Goal: Task Accomplishment & Management: Manage account settings

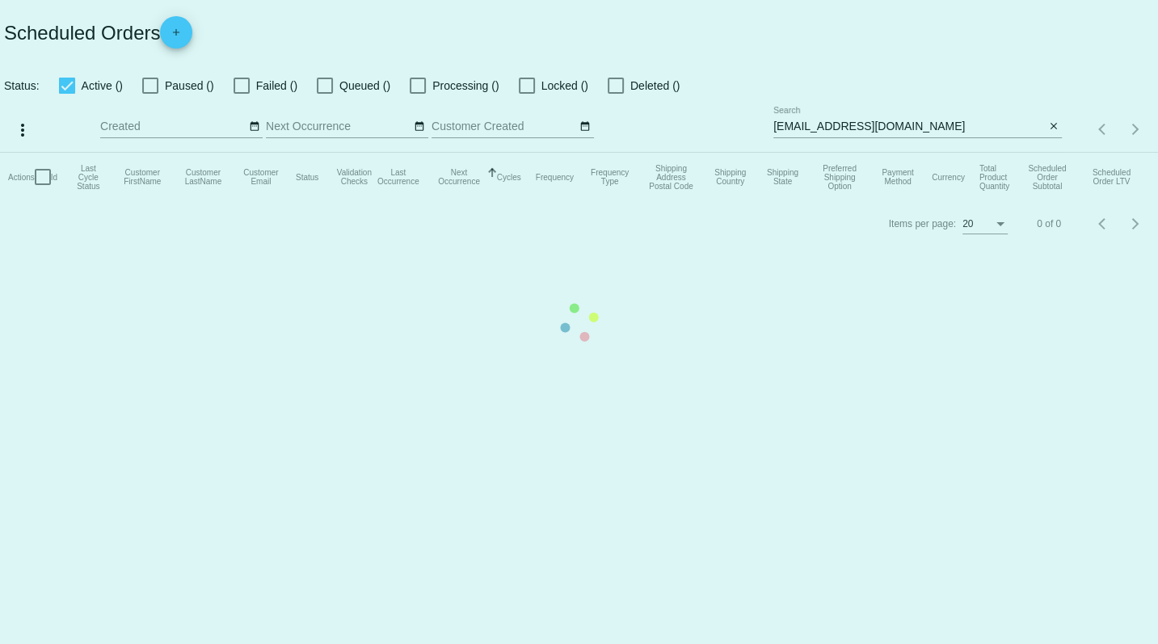
click at [1052, 153] on mat-table "Actions Id Last Cycle Status Customer FirstName Customer LastName Customer Emai…" at bounding box center [579, 177] width 1158 height 48
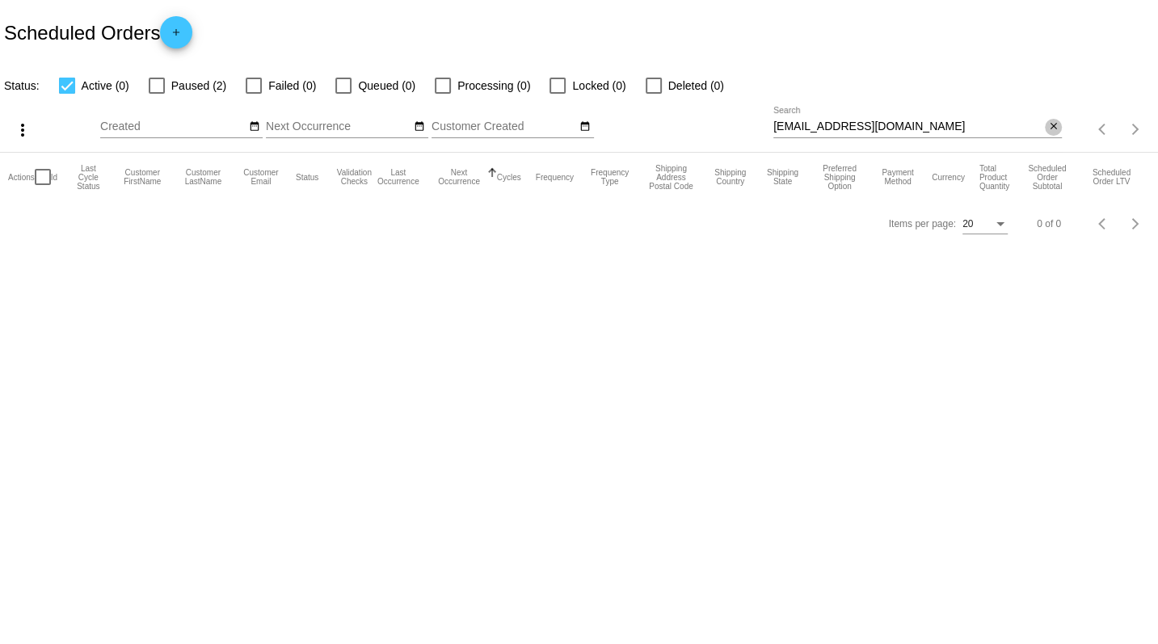
click at [1053, 128] on mat-icon "close" at bounding box center [1053, 126] width 11 height 13
click at [1055, 128] on mat-icon "search" at bounding box center [1051, 129] width 19 height 25
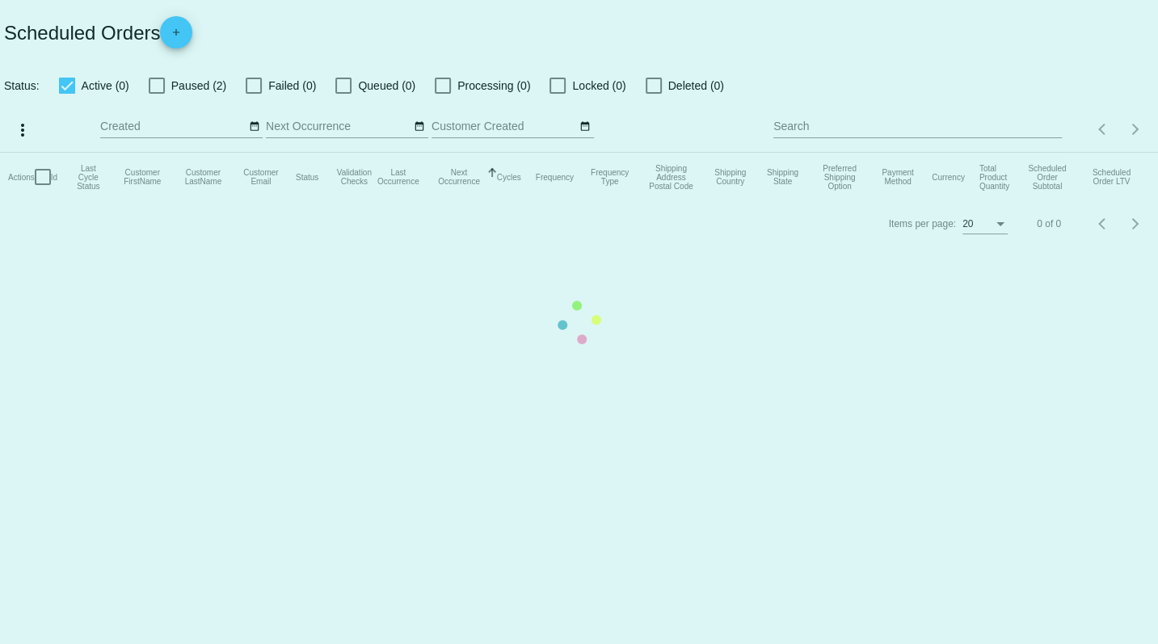
click at [997, 153] on mat-table "Actions Id Last Cycle Status Customer FirstName Customer LastName Customer Emai…" at bounding box center [579, 177] width 1158 height 48
click at [941, 153] on mat-table "Actions Id Last Cycle Status Customer FirstName Customer LastName Customer Emai…" at bounding box center [579, 177] width 1158 height 48
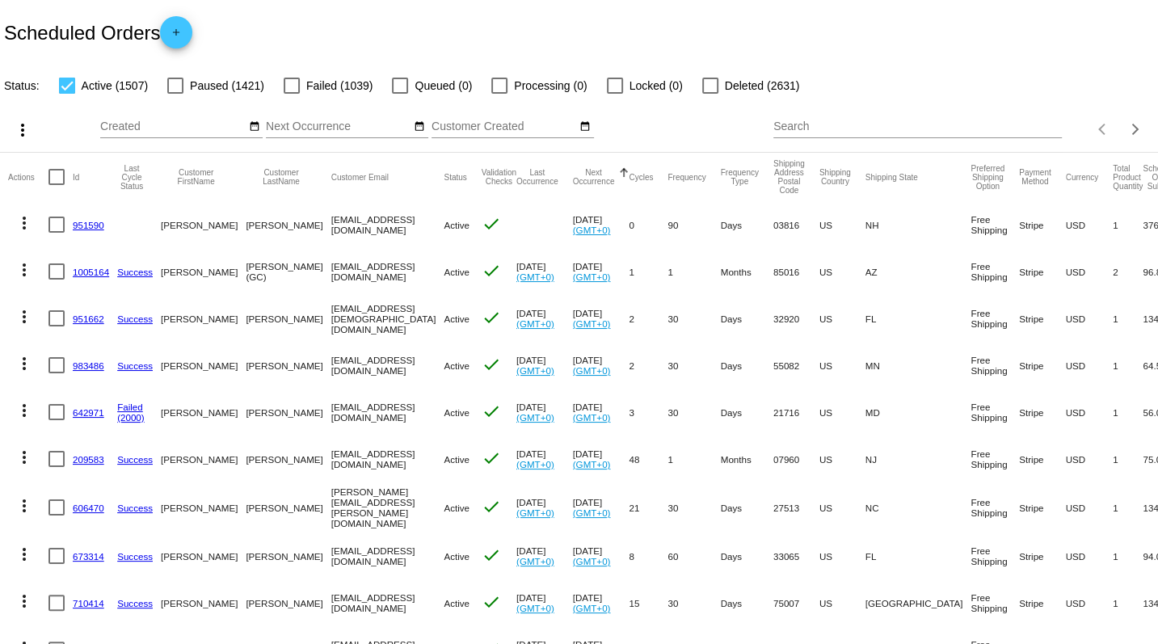
click at [937, 119] on div "Search" at bounding box center [917, 123] width 289 height 32
paste input "[EMAIL_ADDRESS][DOMAIN_NAME]"
type input "[EMAIL_ADDRESS][DOMAIN_NAME]"
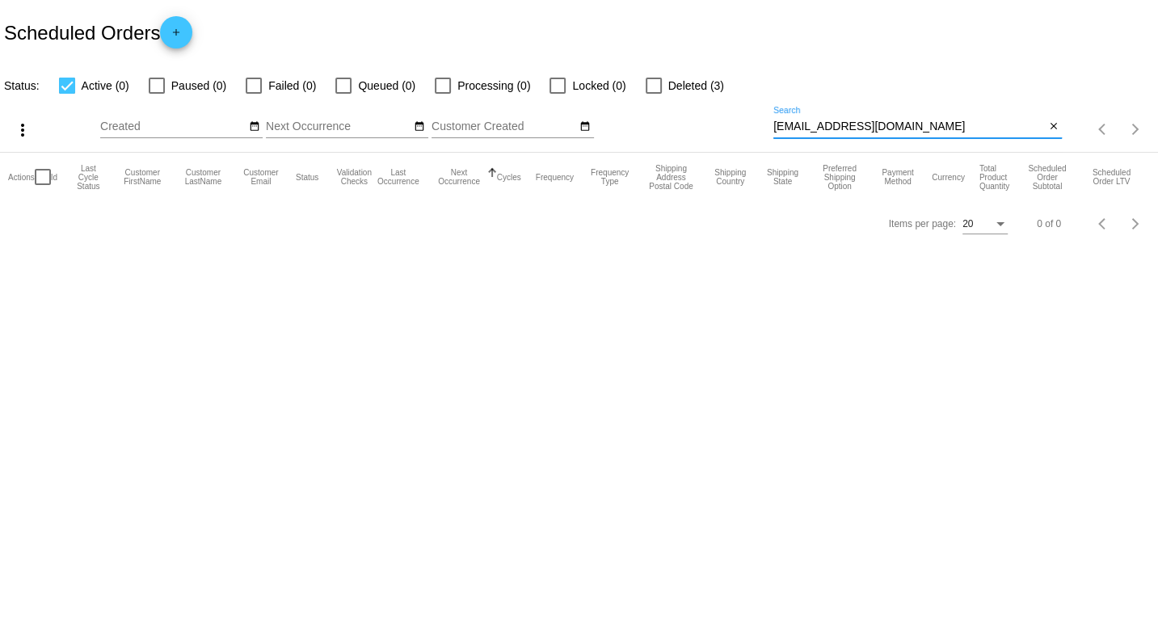
click at [635, 91] on mat-checkbox "Deleted (3)" at bounding box center [675, 85] width 98 height 19
click at [647, 91] on div at bounding box center [654, 86] width 16 height 16
click at [653, 94] on input "Deleted (3)" at bounding box center [653, 94] width 1 height 1
checkbox input "true"
